Goal: Task Accomplishment & Management: Manage account settings

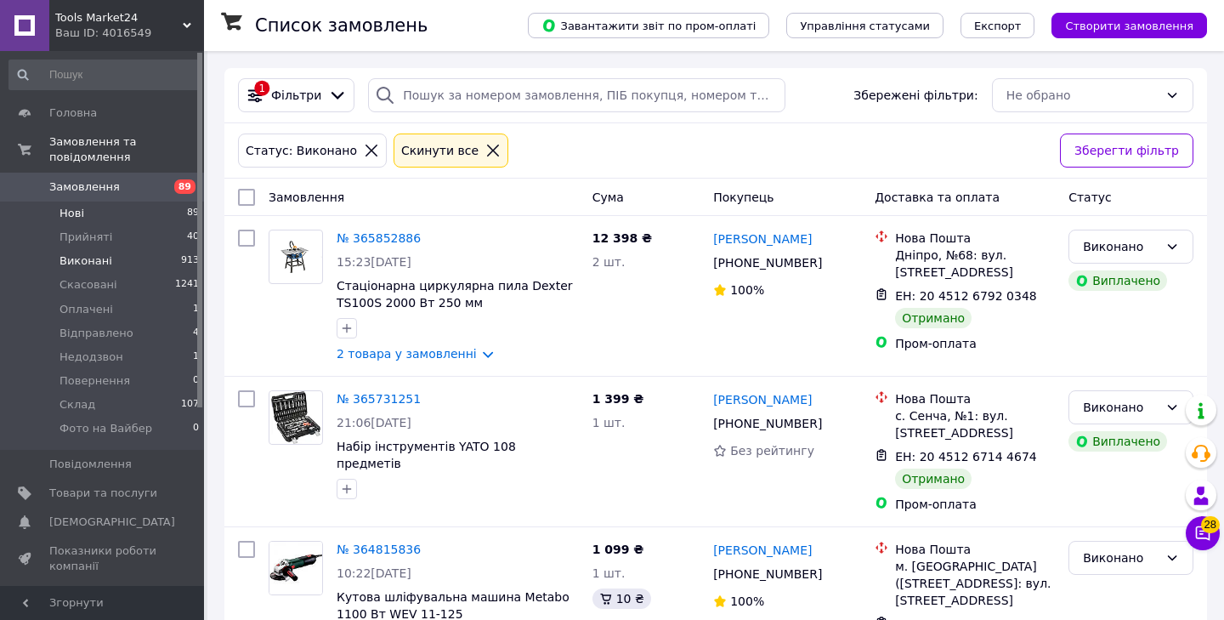
click at [82, 207] on span "Нові" at bounding box center [72, 213] width 25 height 15
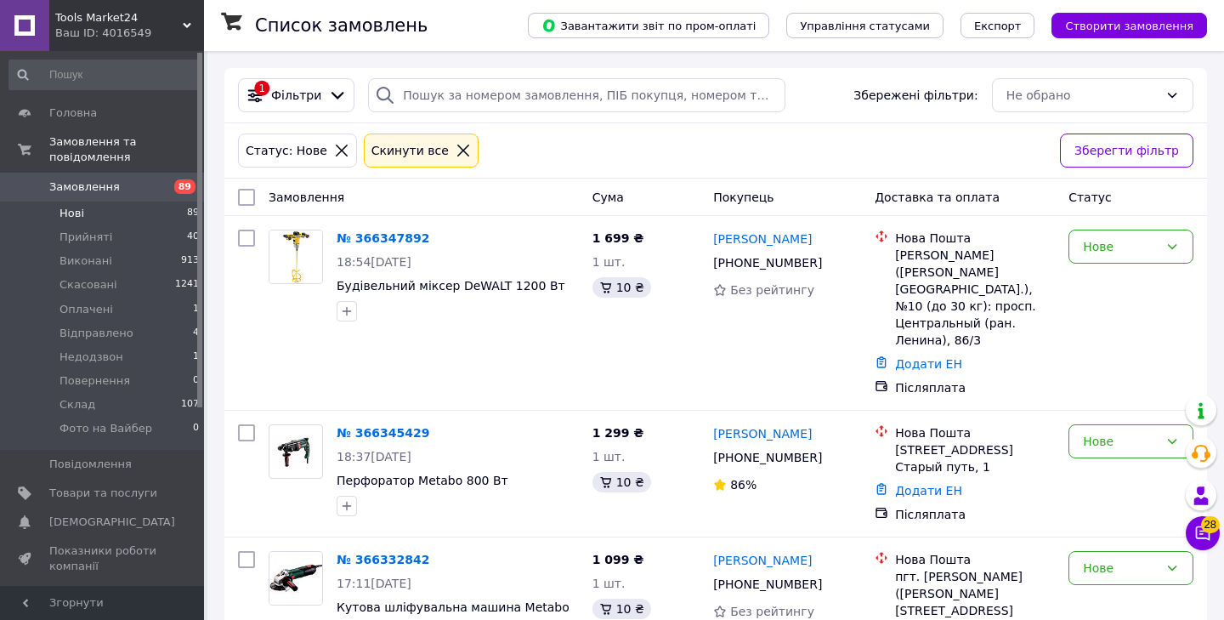
click at [80, 211] on span "Нові" at bounding box center [72, 213] width 25 height 15
click at [511, 201] on div "Замовлення" at bounding box center [424, 197] width 324 height 31
click at [544, 150] on div "Статус: Нове Cкинути все" at bounding box center [642, 150] width 815 height 41
click at [106, 487] on span "Товари та послуги" at bounding box center [103, 492] width 108 height 15
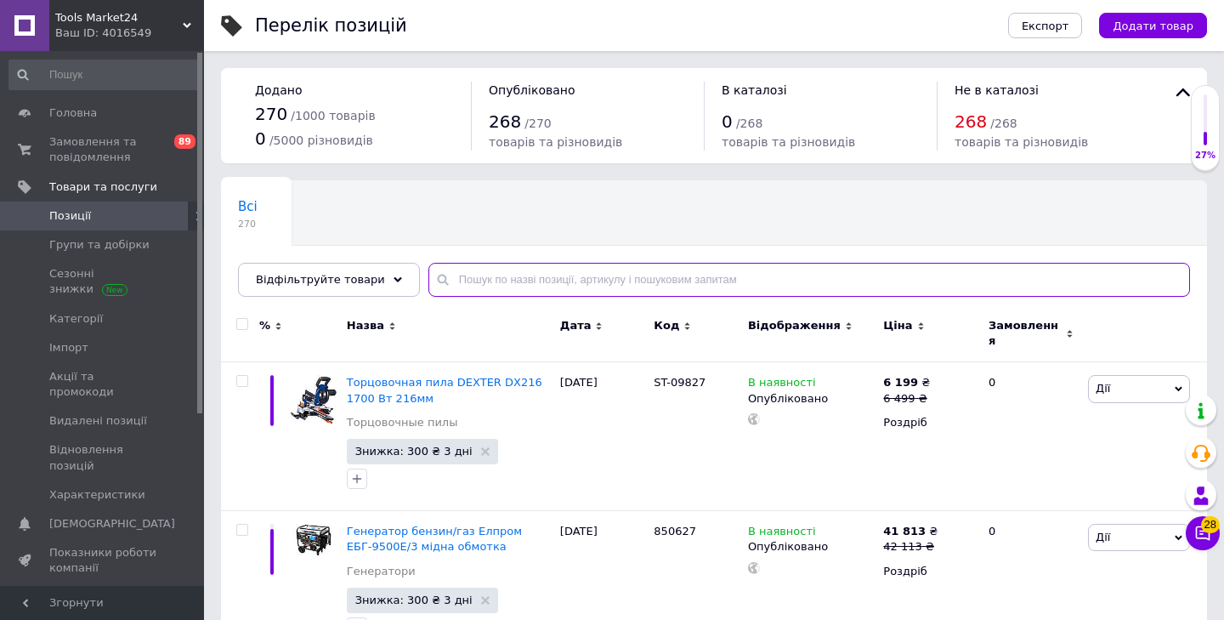
click at [463, 281] on input "text" at bounding box center [810, 280] width 762 height 34
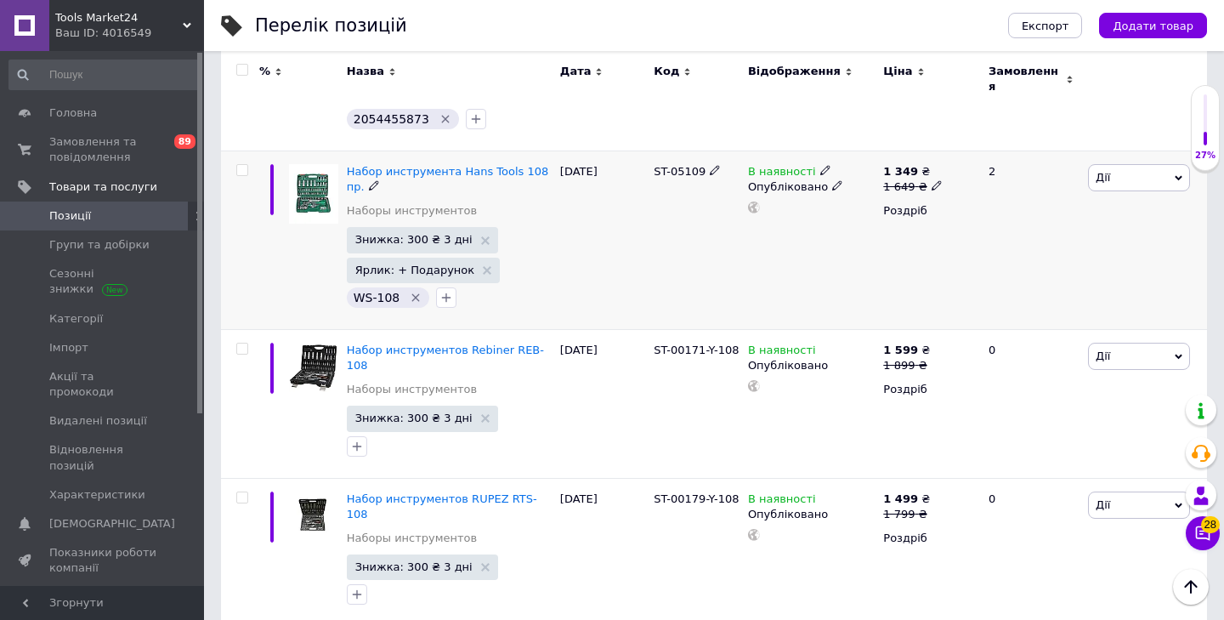
scroll to position [1640, 0]
type input "набір"
click at [932, 358] on icon at bounding box center [937, 363] width 10 height 10
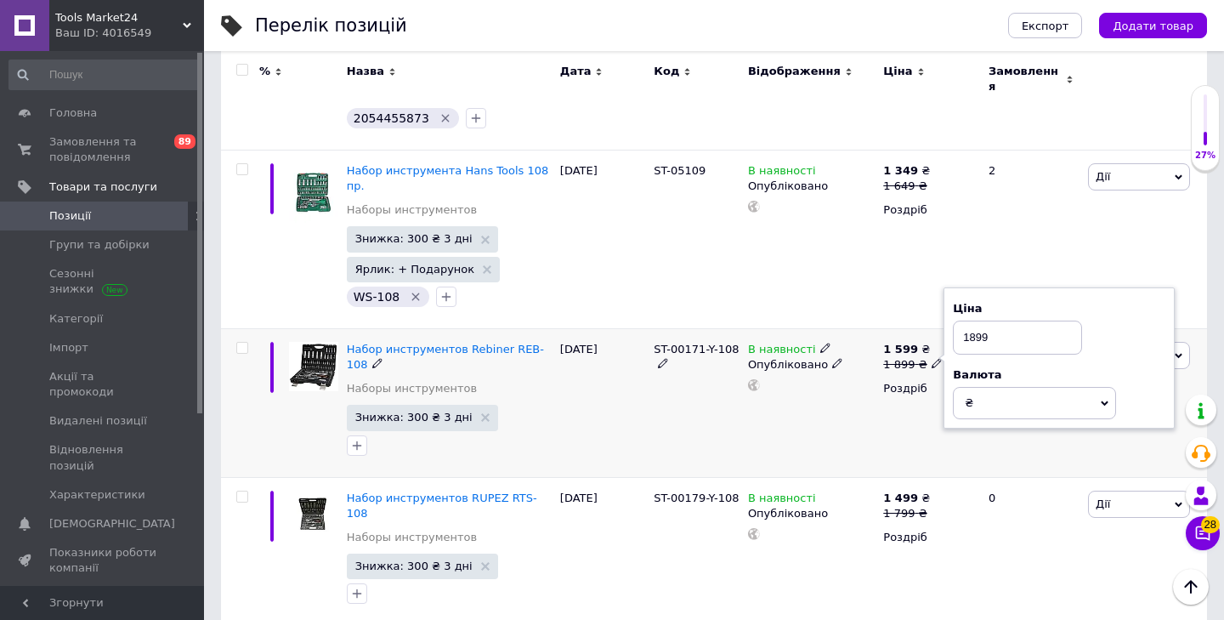
click at [976, 321] on input "1899" at bounding box center [1017, 338] width 129 height 34
type input "1999"
click at [866, 358] on div "В наявності Опубліковано" at bounding box center [811, 402] width 135 height 149
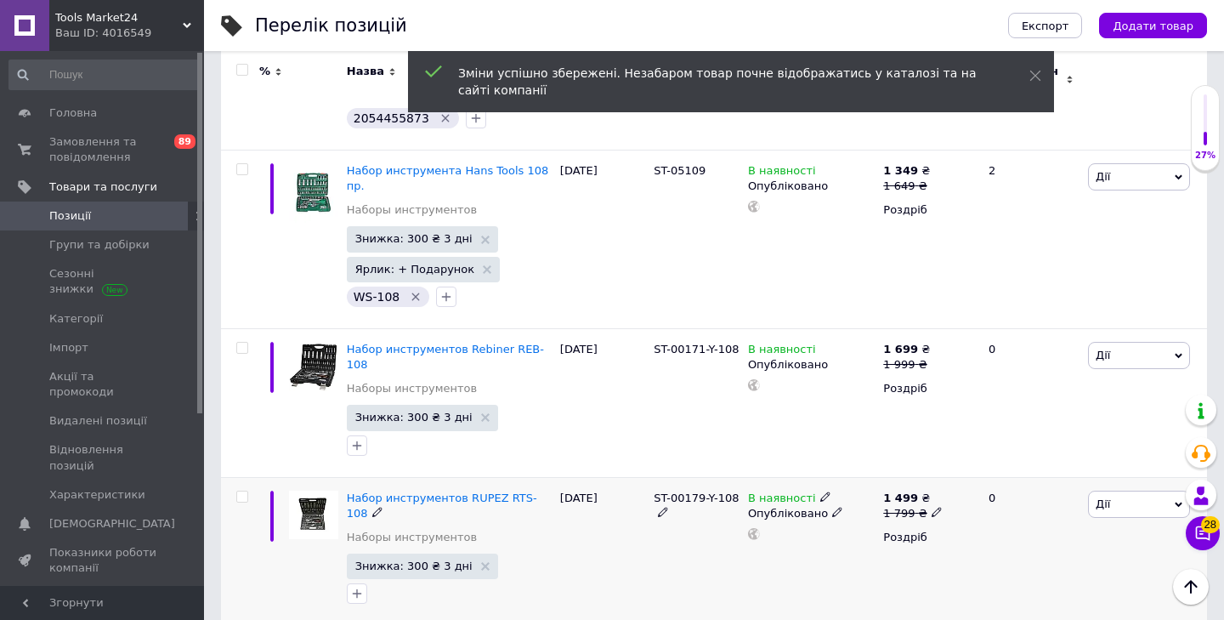
click at [937, 507] on icon at bounding box center [937, 512] width 10 height 10
click at [974, 469] on input "1799" at bounding box center [1016, 486] width 129 height 34
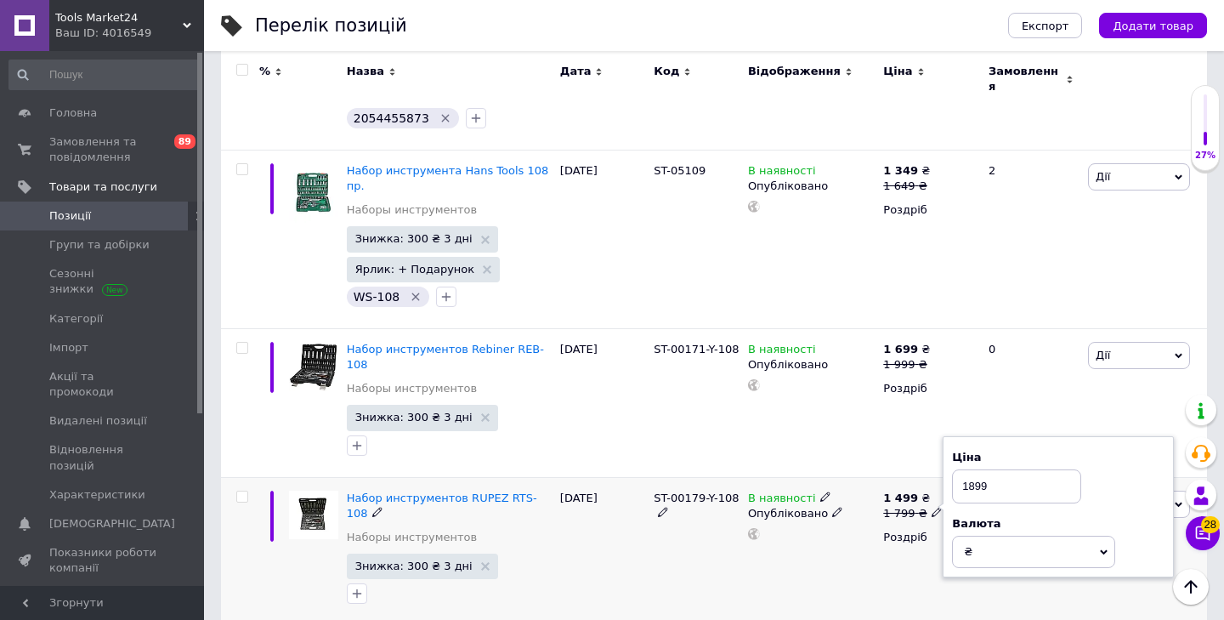
type input "1899"
click at [851, 477] on div "В наявності Опубліковано" at bounding box center [811, 551] width 135 height 149
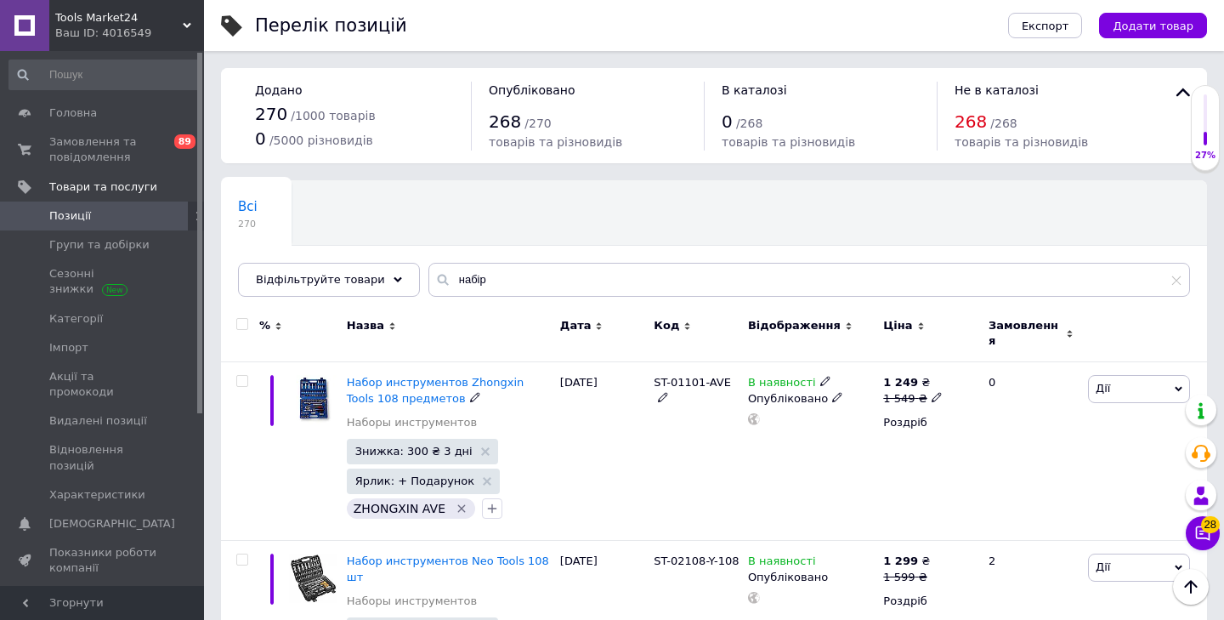
scroll to position [0, 0]
click at [340, 207] on div "Всі 270 Ok Відфільтровано... Зберегти" at bounding box center [332, 213] width 223 height 65
click at [327, 215] on div "Всі 270 Ok Відфільтровано... Зберегти" at bounding box center [332, 213] width 223 height 65
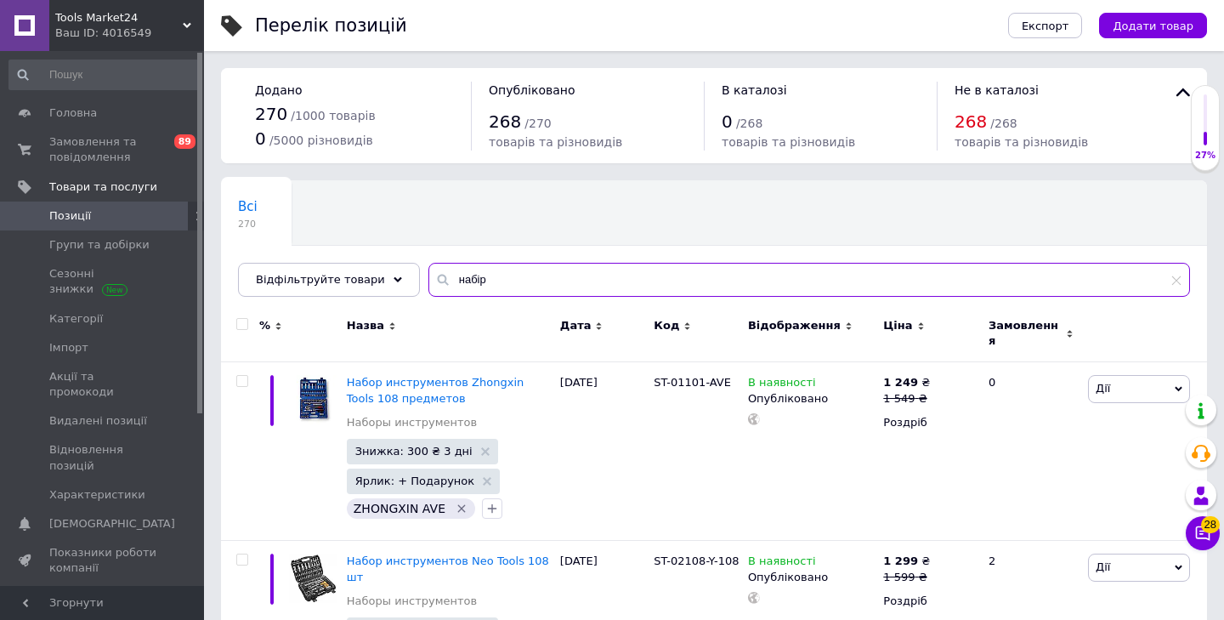
click at [497, 284] on input "набір" at bounding box center [810, 280] width 762 height 34
type input "торц"
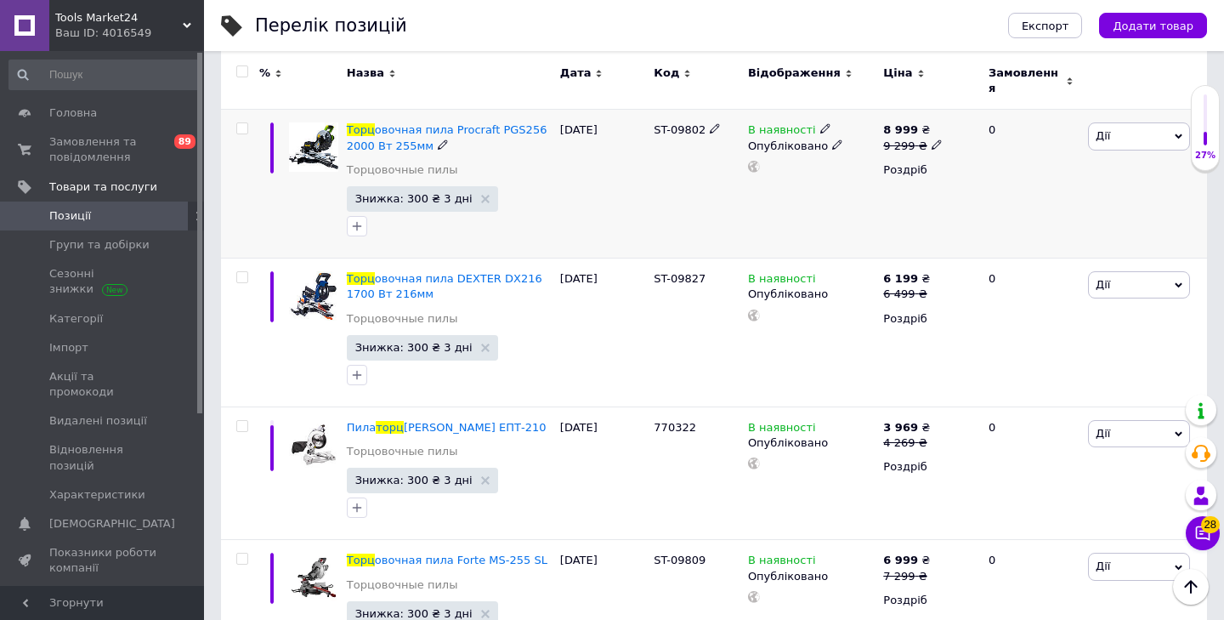
scroll to position [253, 0]
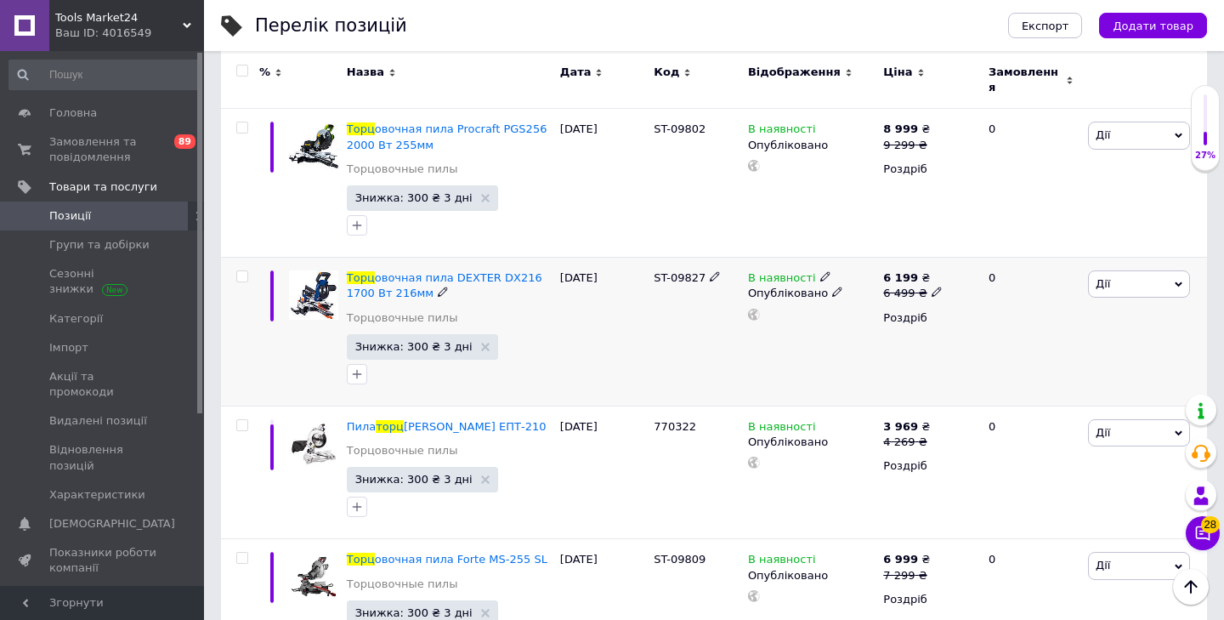
click at [939, 287] on icon at bounding box center [937, 292] width 10 height 10
click at [977, 257] on input "6499" at bounding box center [1019, 266] width 129 height 34
type input "6999"
click at [872, 324] on div "В наявності Опубліковано" at bounding box center [811, 332] width 135 height 149
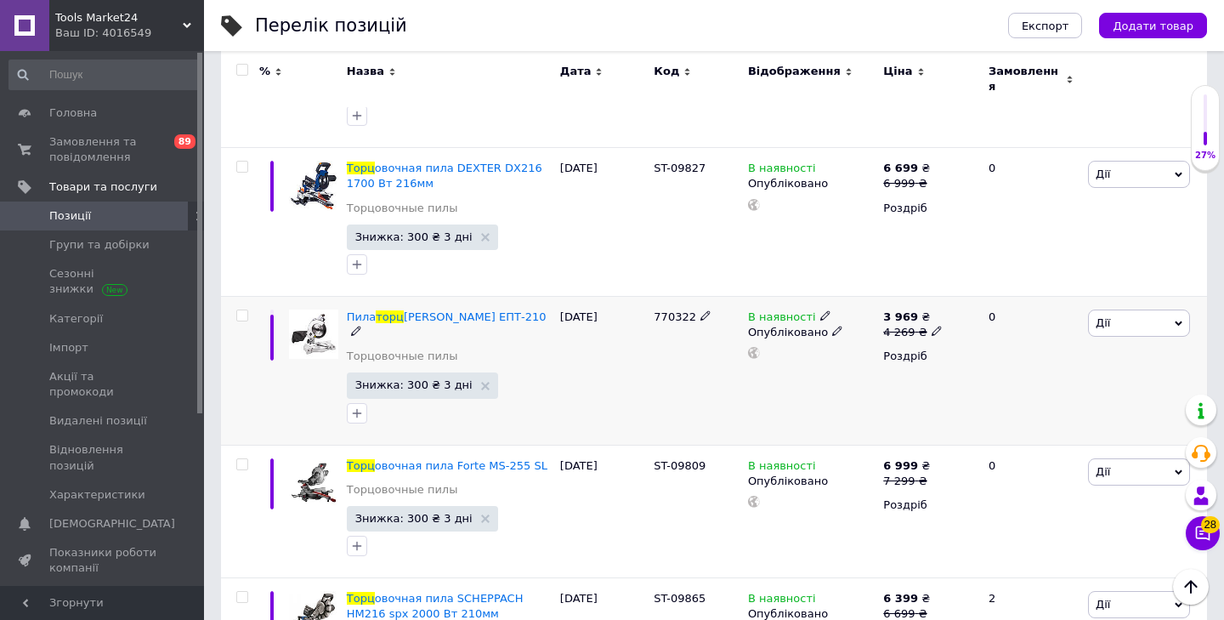
scroll to position [393, 0]
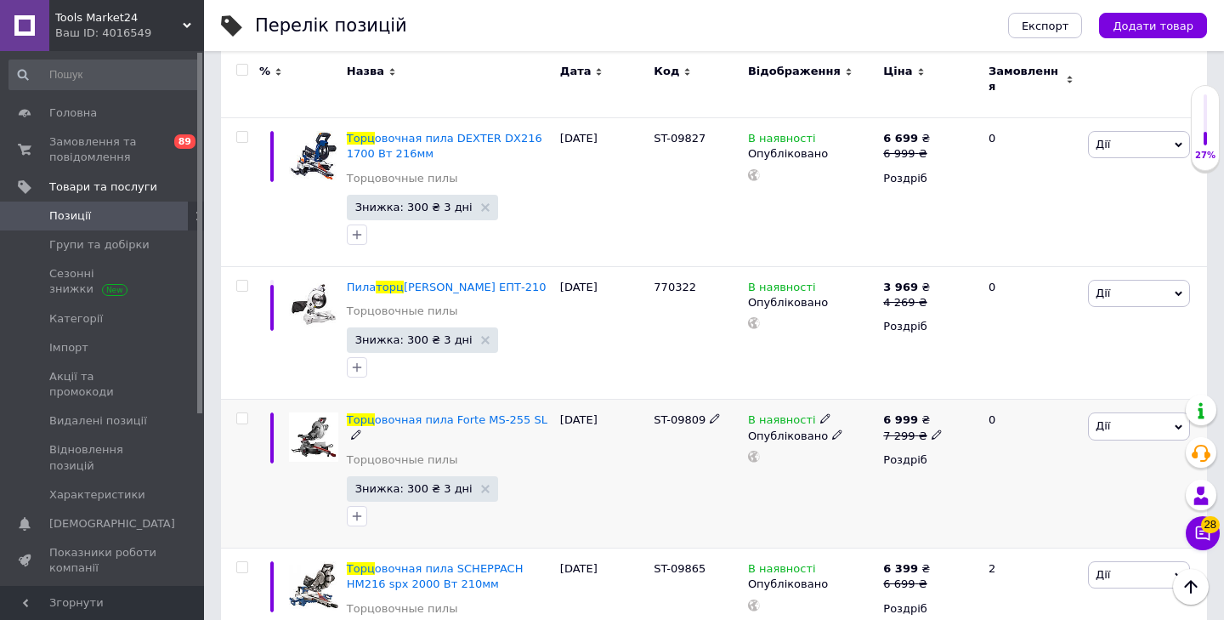
click at [933, 429] on icon at bounding box center [937, 434] width 10 height 10
click at [977, 396] on input "7299" at bounding box center [1018, 409] width 129 height 34
type input "7799"
click at [842, 479] on div "В наявності Опубліковано" at bounding box center [811, 474] width 135 height 149
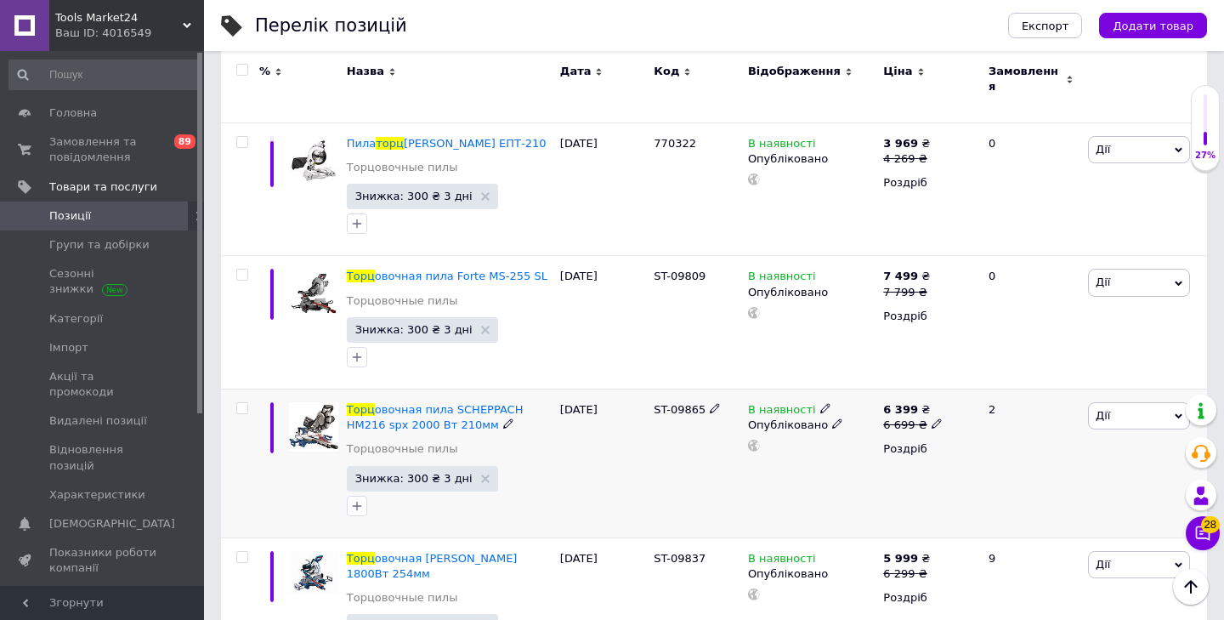
scroll to position [539, 0]
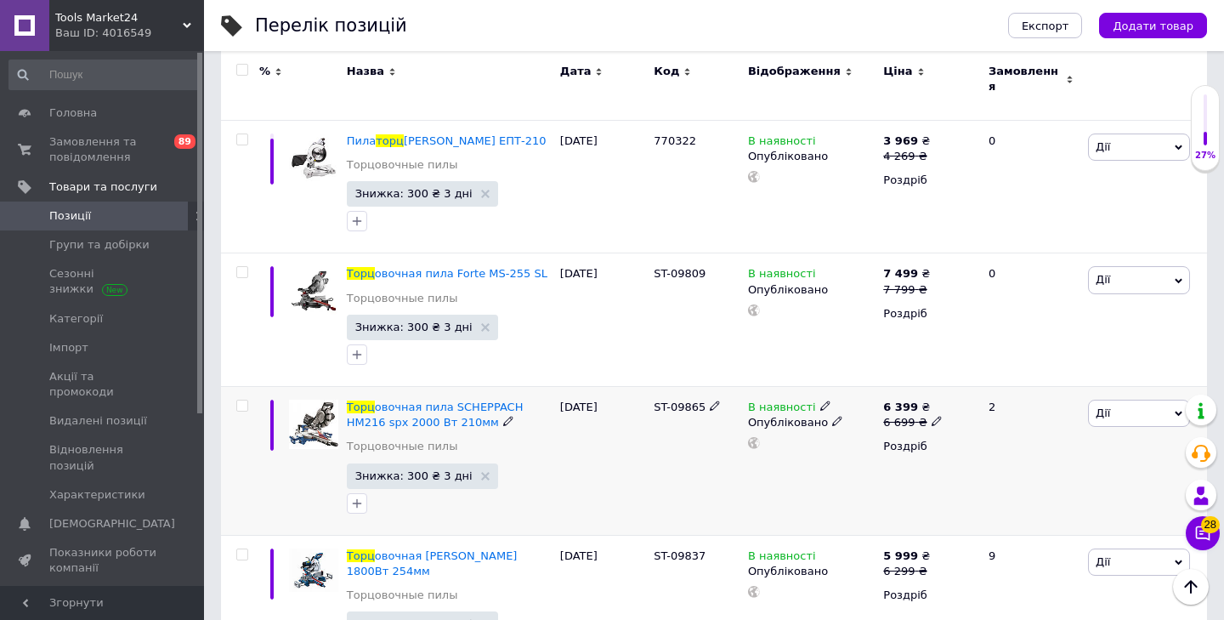
click at [937, 416] on icon at bounding box center [937, 421] width 10 height 10
click at [980, 383] on input "6699" at bounding box center [1019, 395] width 129 height 34
type input "6999"
click at [865, 462] on div "В наявності Опубліковано" at bounding box center [811, 461] width 135 height 149
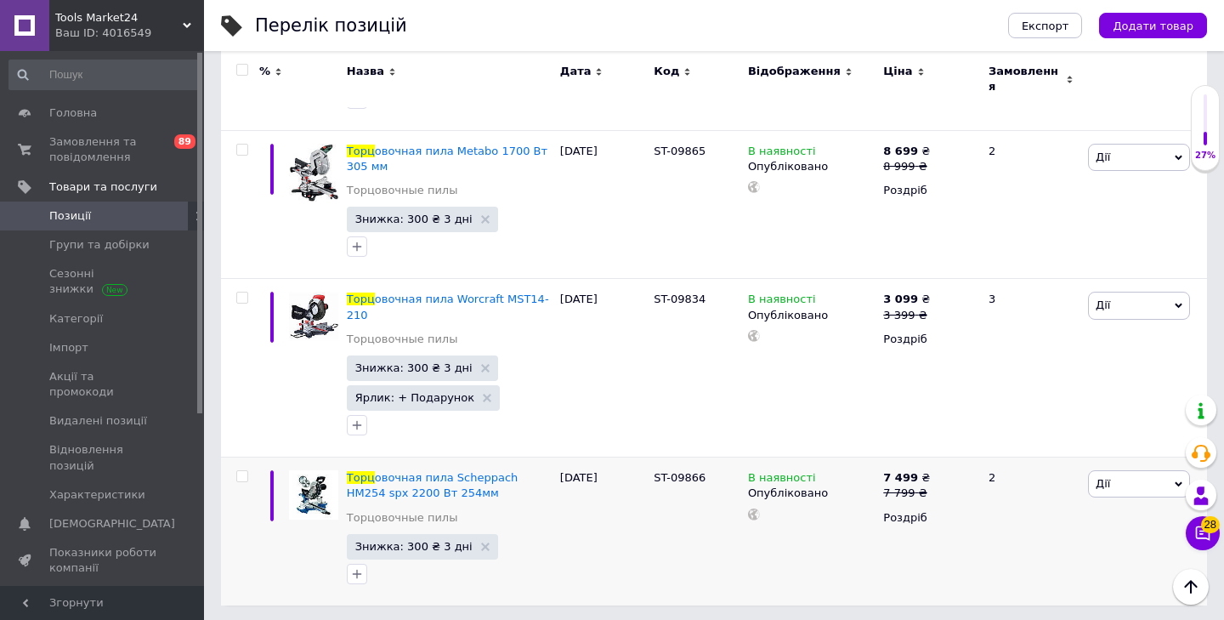
scroll to position [3232, 0]
click at [938, 488] on icon at bounding box center [937, 493] width 10 height 10
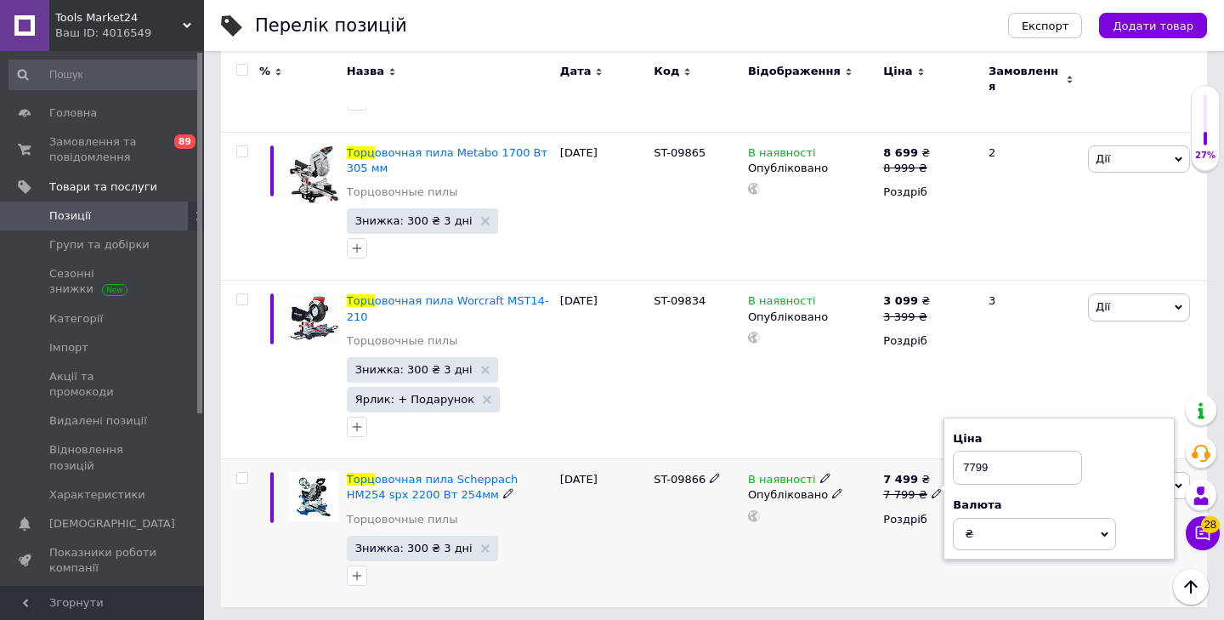
drag, startPoint x: 990, startPoint y: 411, endPoint x: 958, endPoint y: 411, distance: 31.5
click at [958, 451] on input "7799" at bounding box center [1017, 468] width 129 height 34
type input "8299"
click at [854, 501] on div "В наявності Опубліковано" at bounding box center [811, 533] width 135 height 148
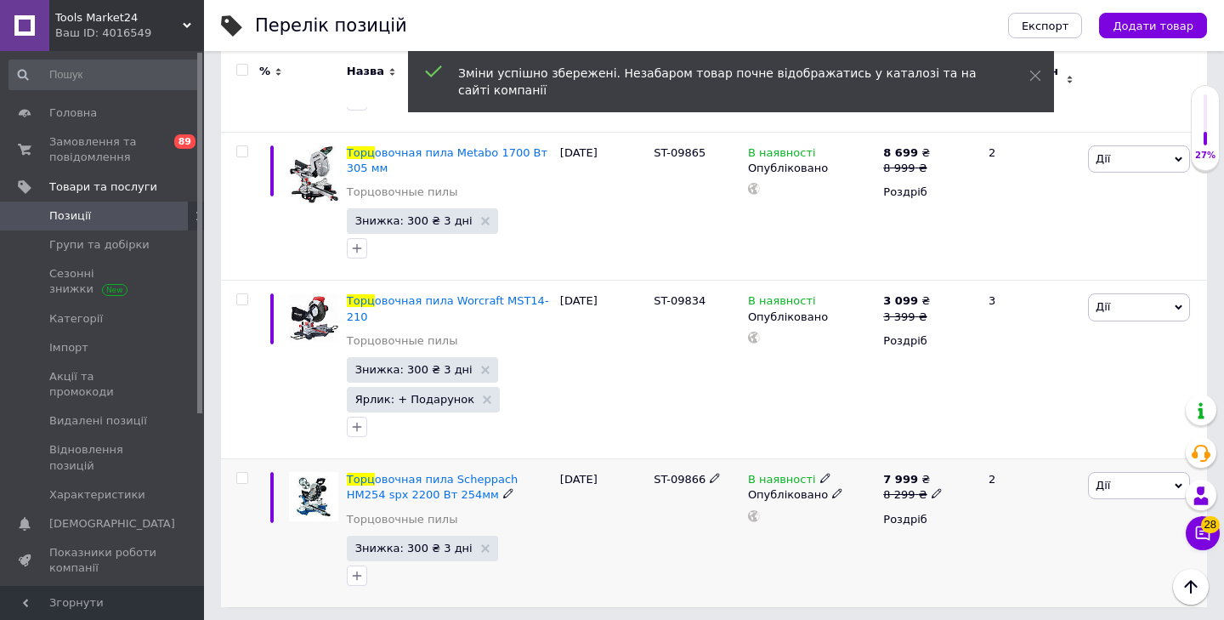
click at [812, 503] on div "В наявності Опубліковано" at bounding box center [811, 533] width 135 height 148
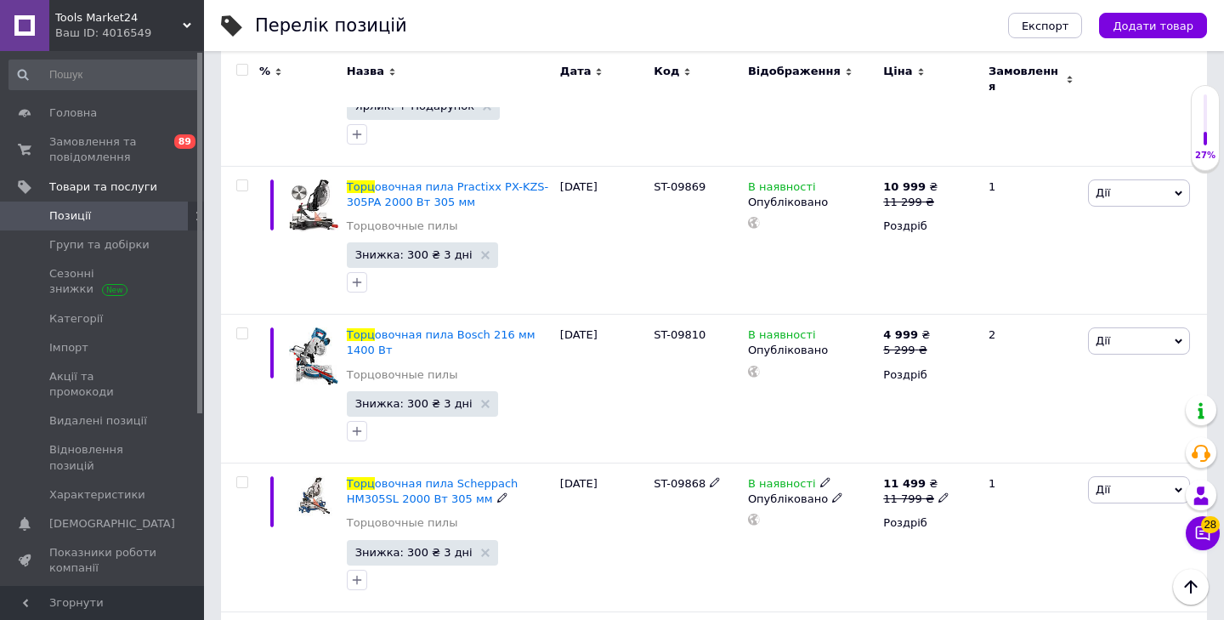
scroll to position [1620, 0]
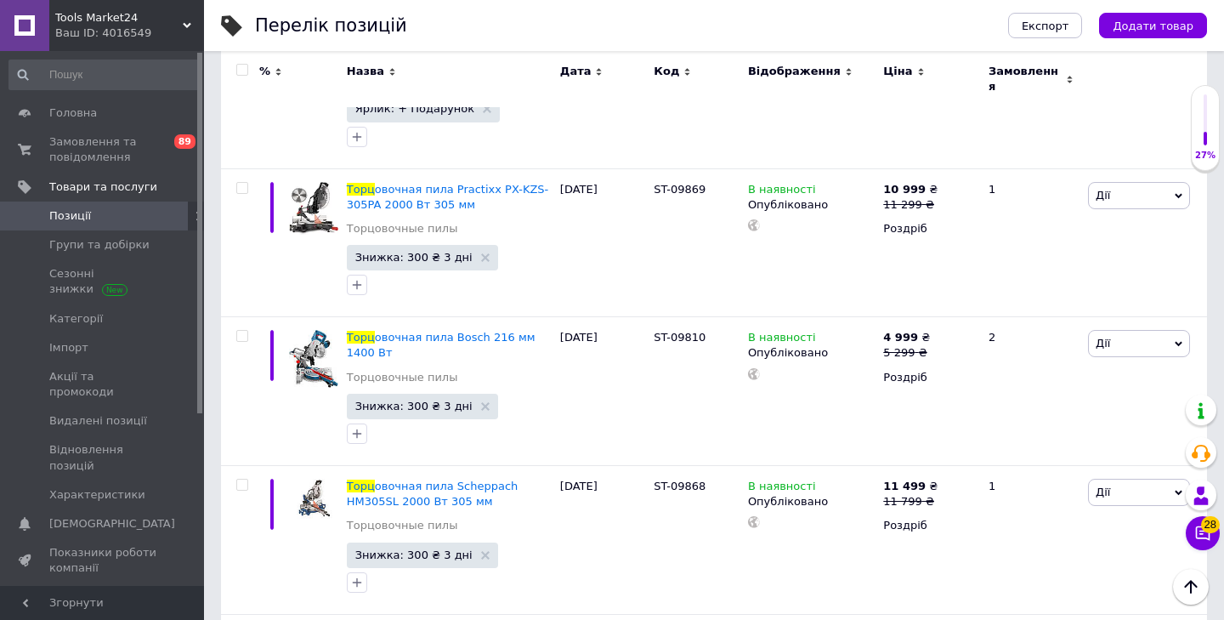
click at [216, 169] on div "Перелік позицій Експорт Додати товар Додано 270 / 1000 товарів 0 / 5000 різнови…" at bounding box center [714, 333] width 1020 height 3907
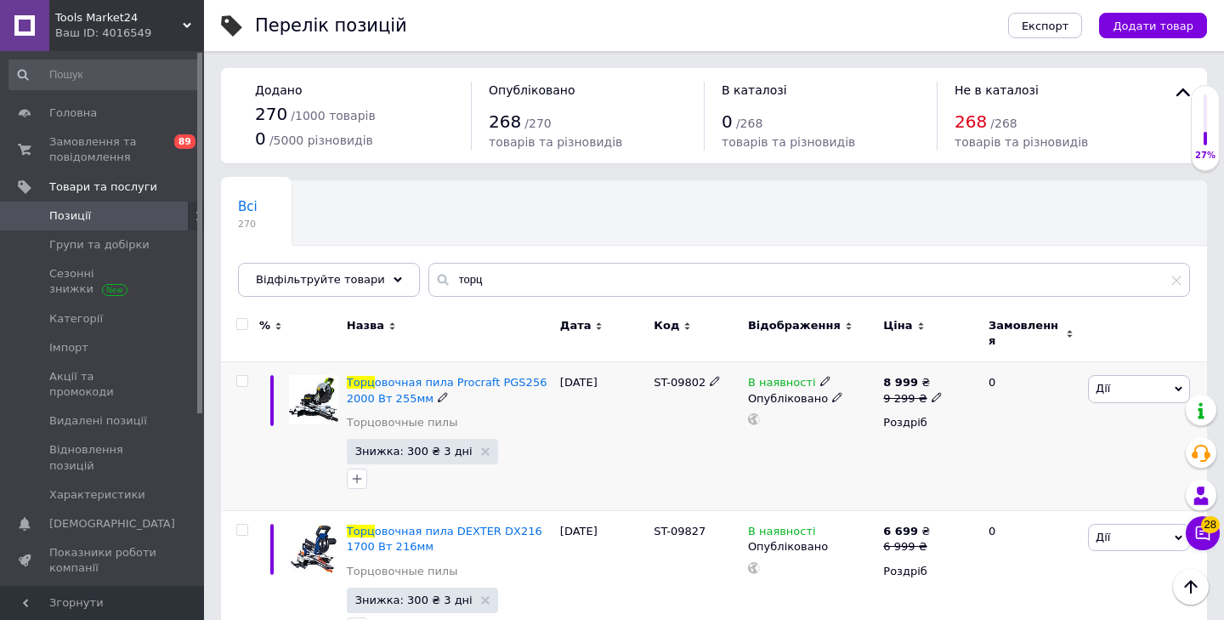
scroll to position [0, 0]
click at [362, 208] on div "Всі 270 Ok Відфільтровано... Зберегти" at bounding box center [332, 213] width 223 height 65
click at [357, 208] on div "Всі 270 Ok Відфільтровано... Зберегти" at bounding box center [332, 213] width 223 height 65
